Goal: Transaction & Acquisition: Purchase product/service

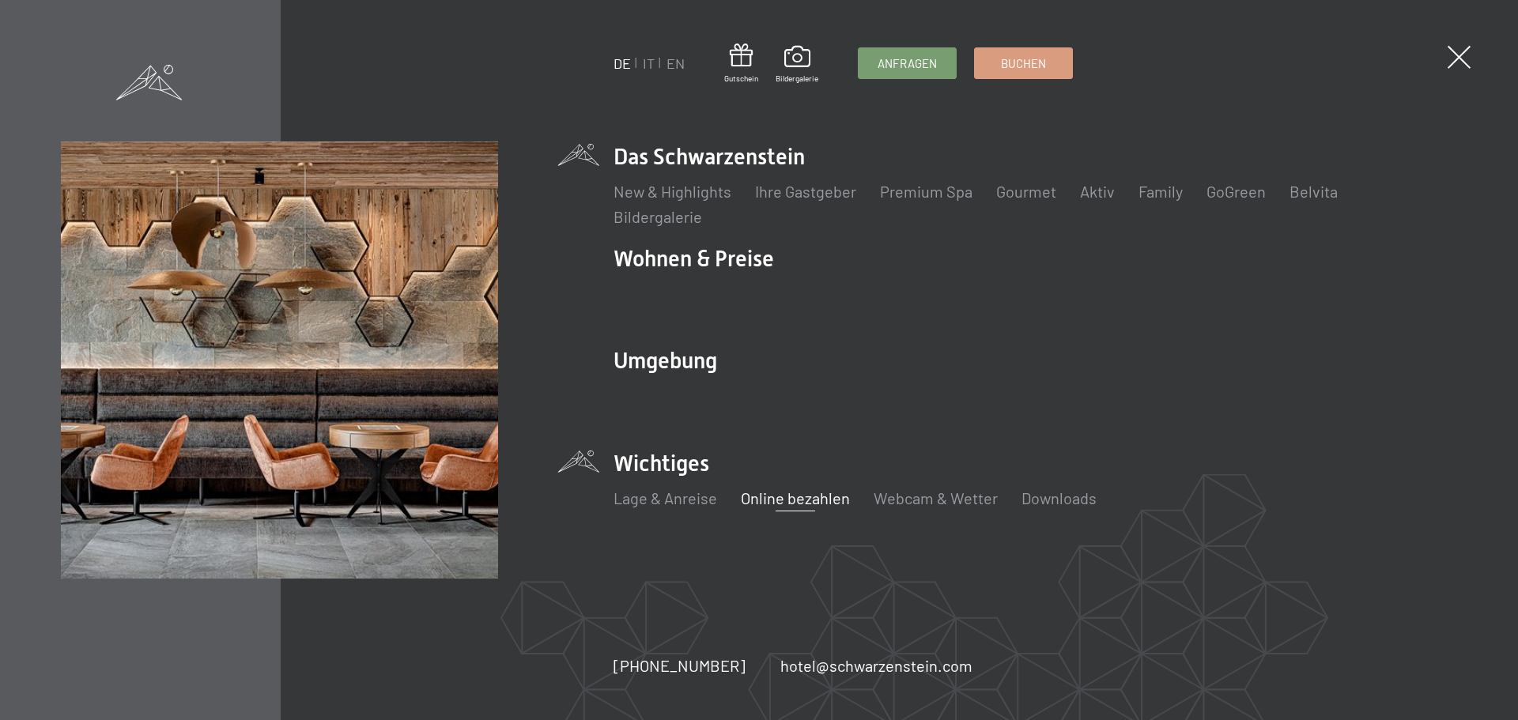
click at [788, 500] on link "Online bezahlen" at bounding box center [795, 497] width 109 height 19
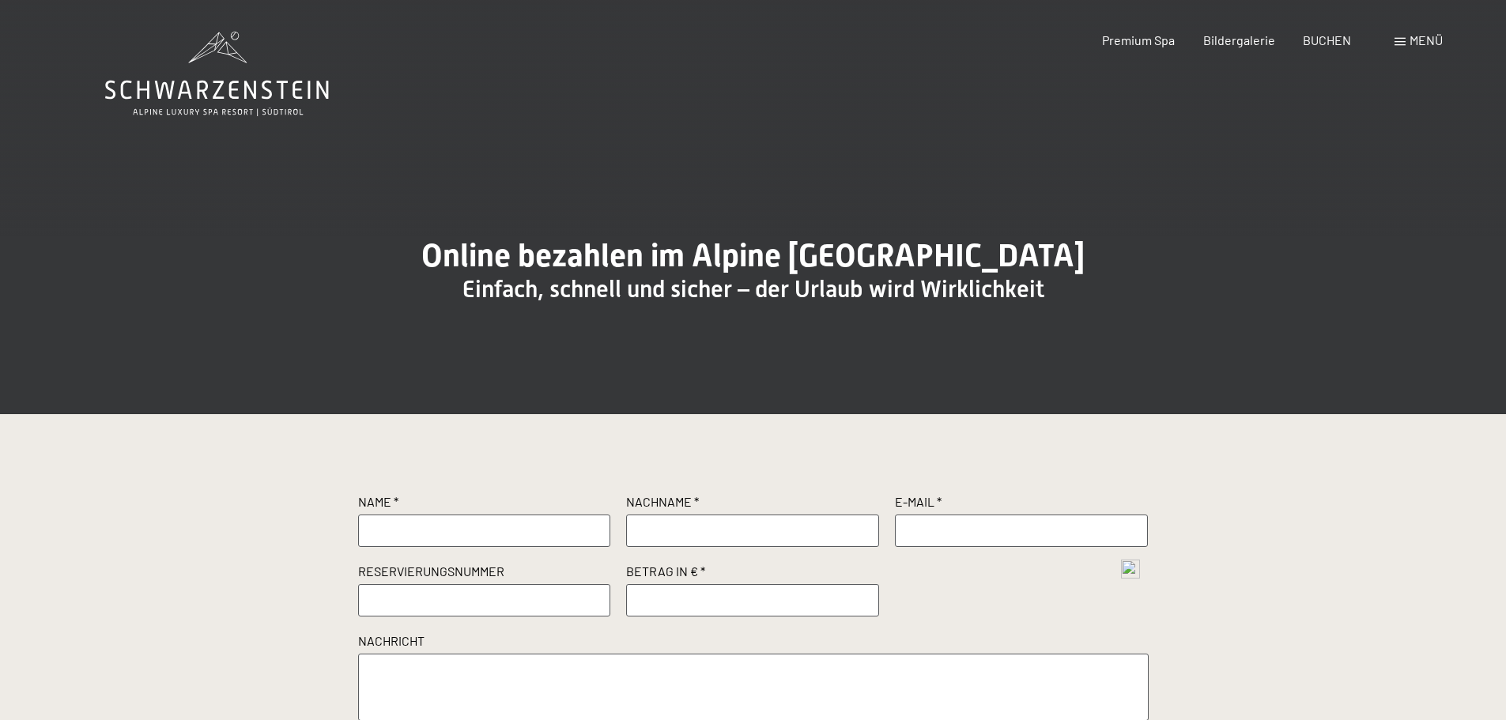
click at [519, 546] on input "text" at bounding box center [484, 531] width 253 height 32
type input "Stefan"
type input "Koch"
type input "info@familie-koch.at"
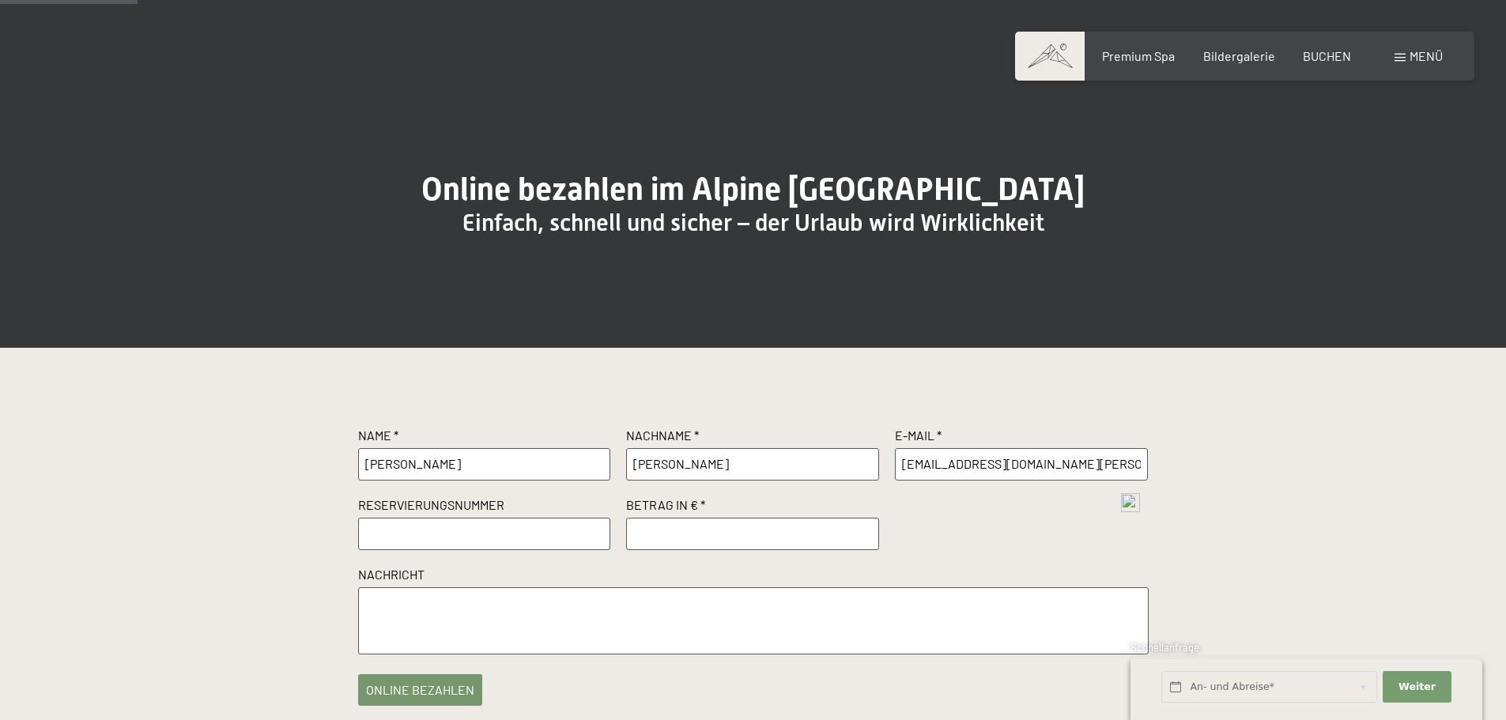
scroll to position [158, 0]
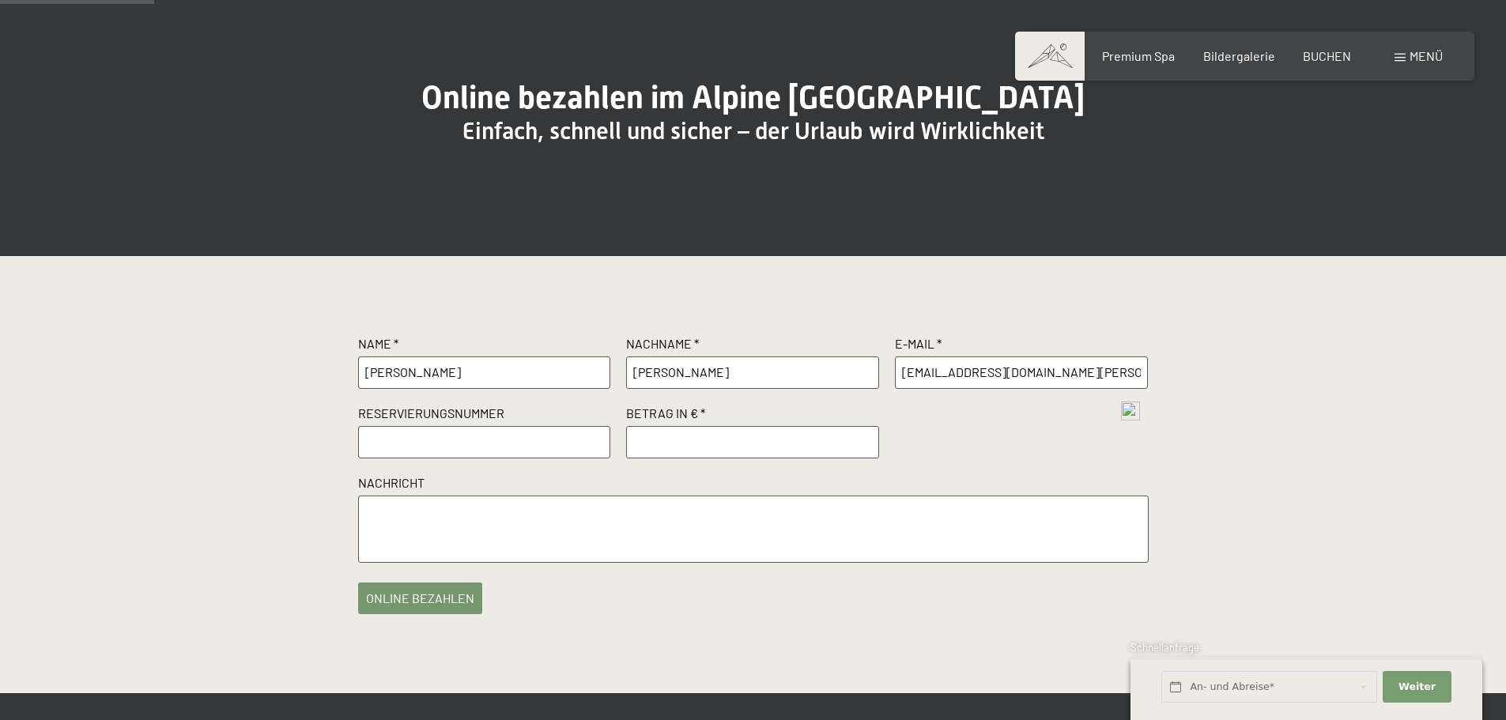
click at [495, 458] on input "text" at bounding box center [484, 442] width 253 height 32
paste input "R41168/2025"
type input "R41168/2025"
click at [695, 458] on input "number" at bounding box center [752, 442] width 253 height 32
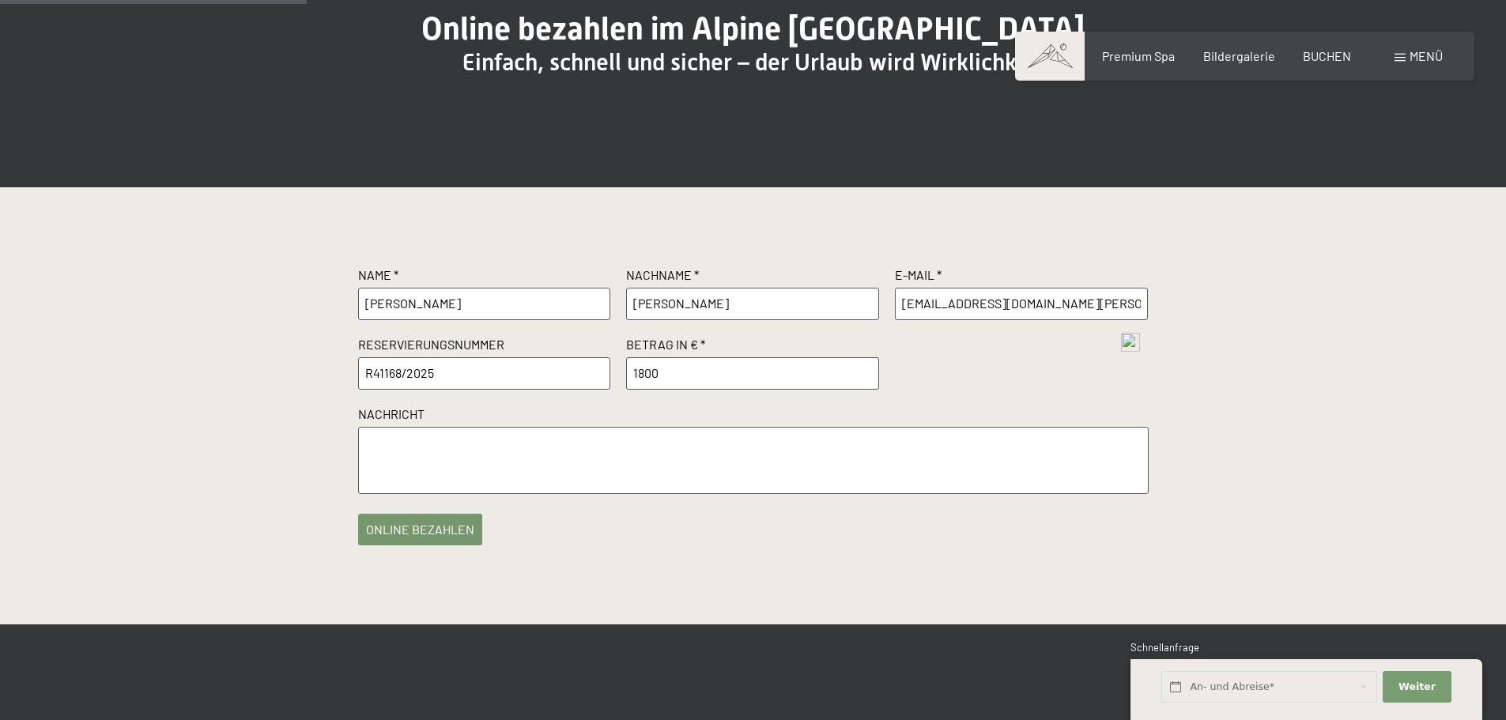
scroll to position [316, 0]
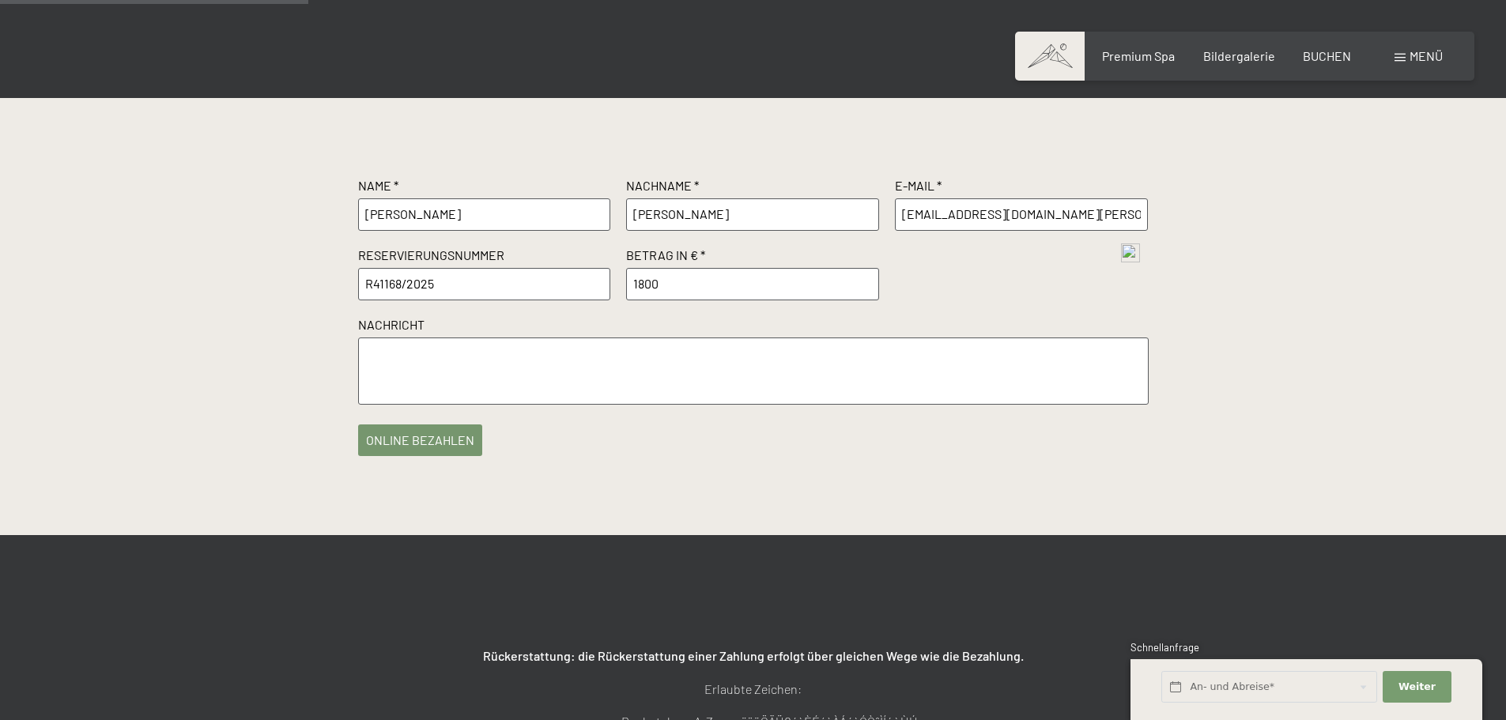
type input "1800"
click at [458, 452] on button "online bezahlen" at bounding box center [420, 437] width 124 height 32
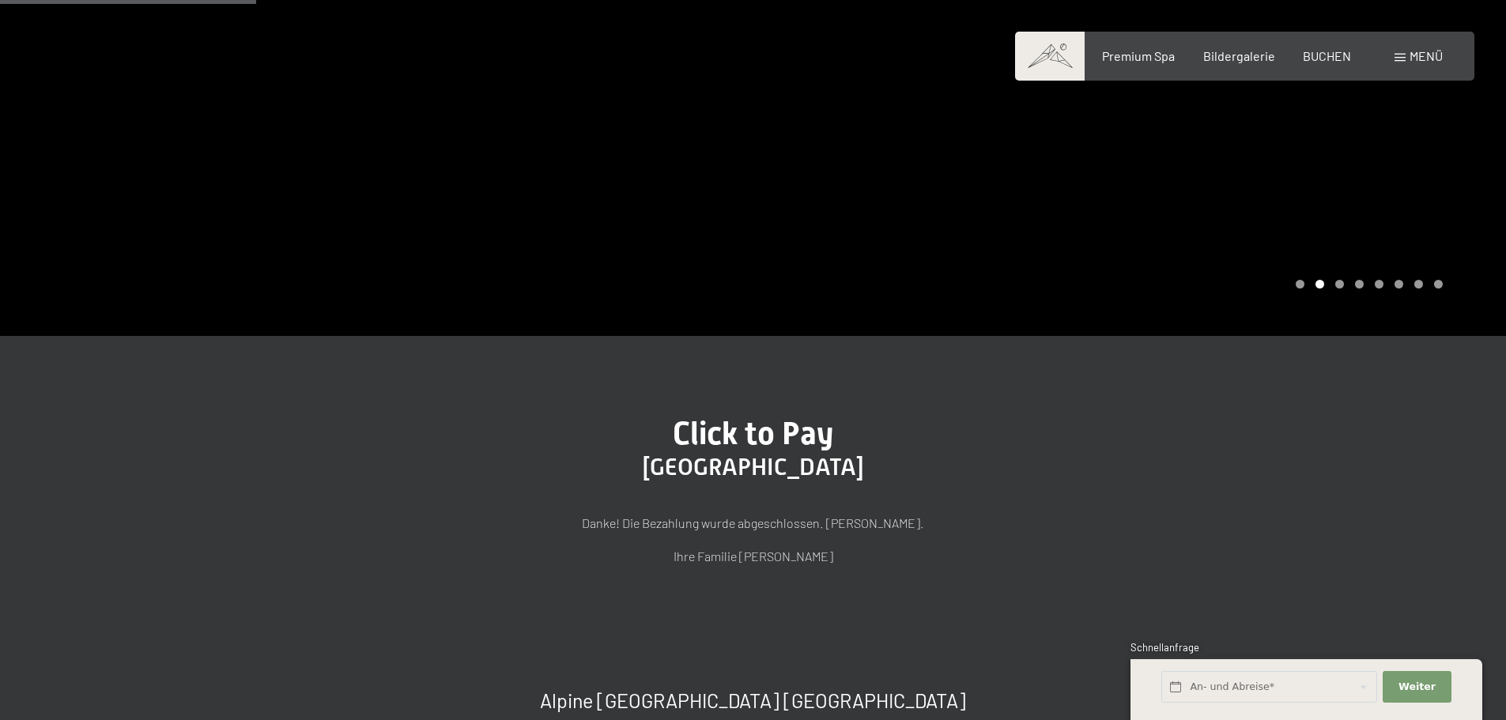
scroll to position [362, 0]
